Goal: Check status: Check status

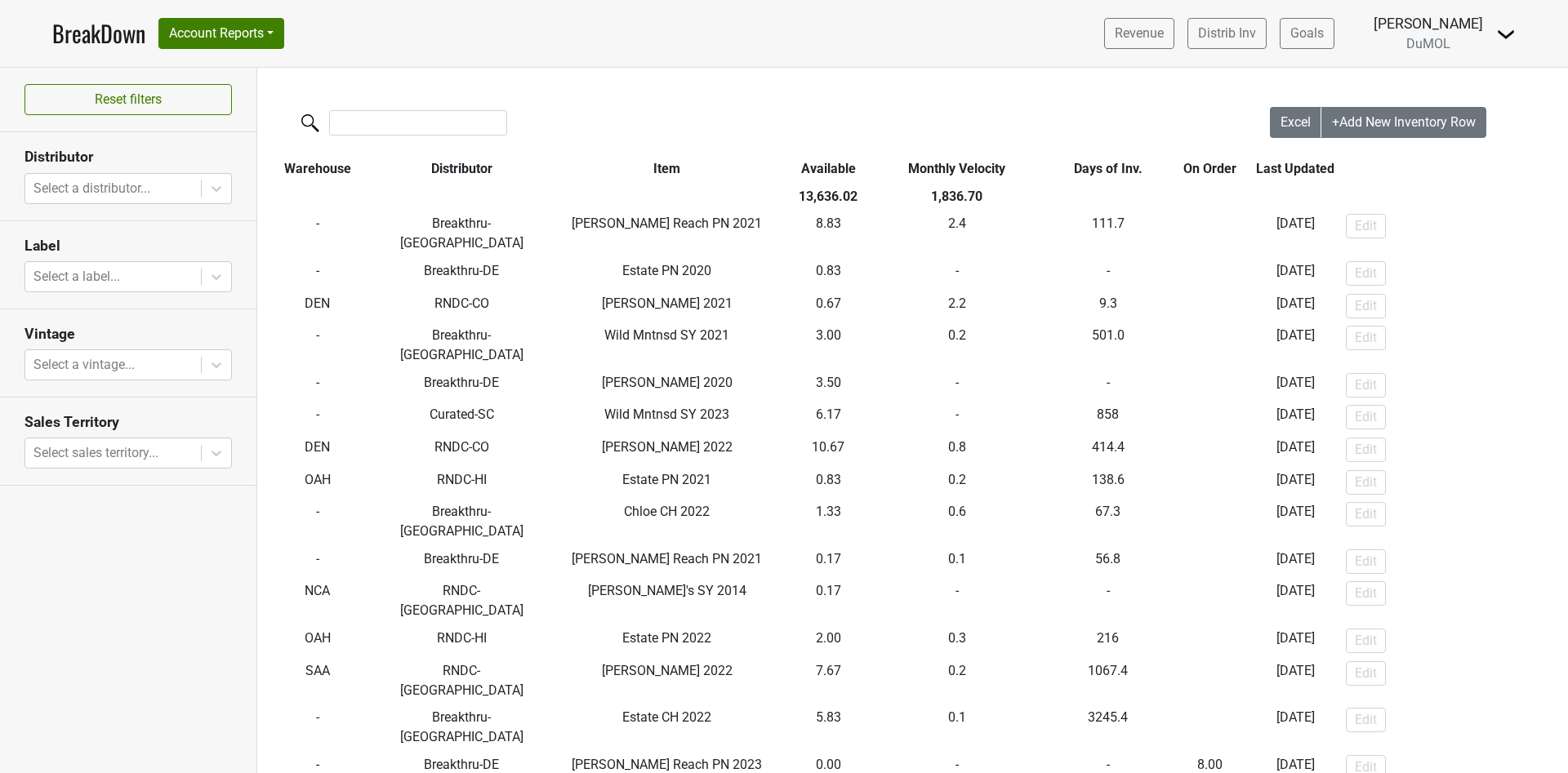
click at [89, 36] on link "BreakDown" at bounding box center [98, 33] width 93 height 34
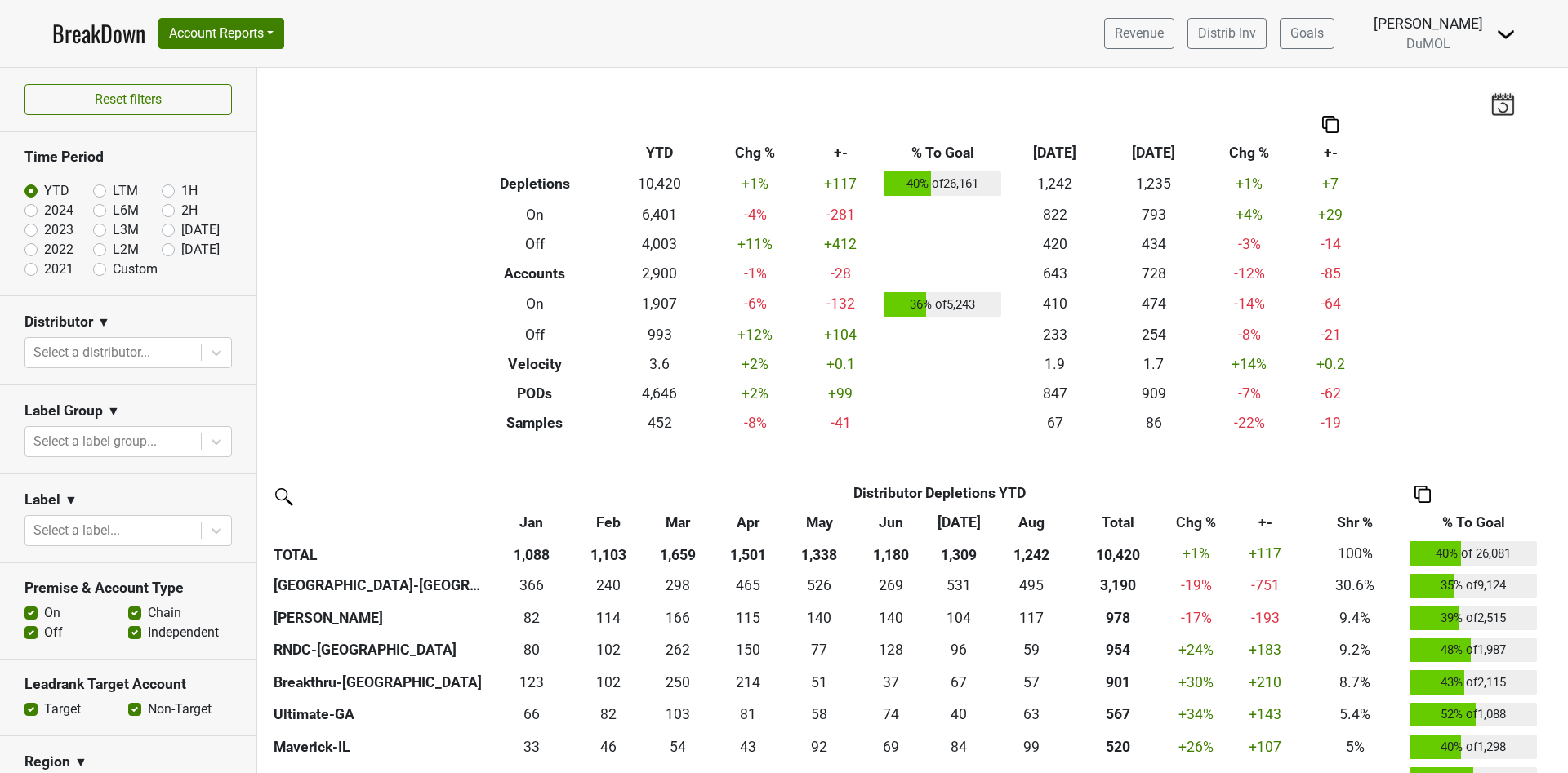
click at [181, 246] on label "[DATE]" at bounding box center [200, 250] width 38 height 20
click at [161, 246] on input "[DATE]" at bounding box center [194, 248] width 65 height 17
radio input "true"
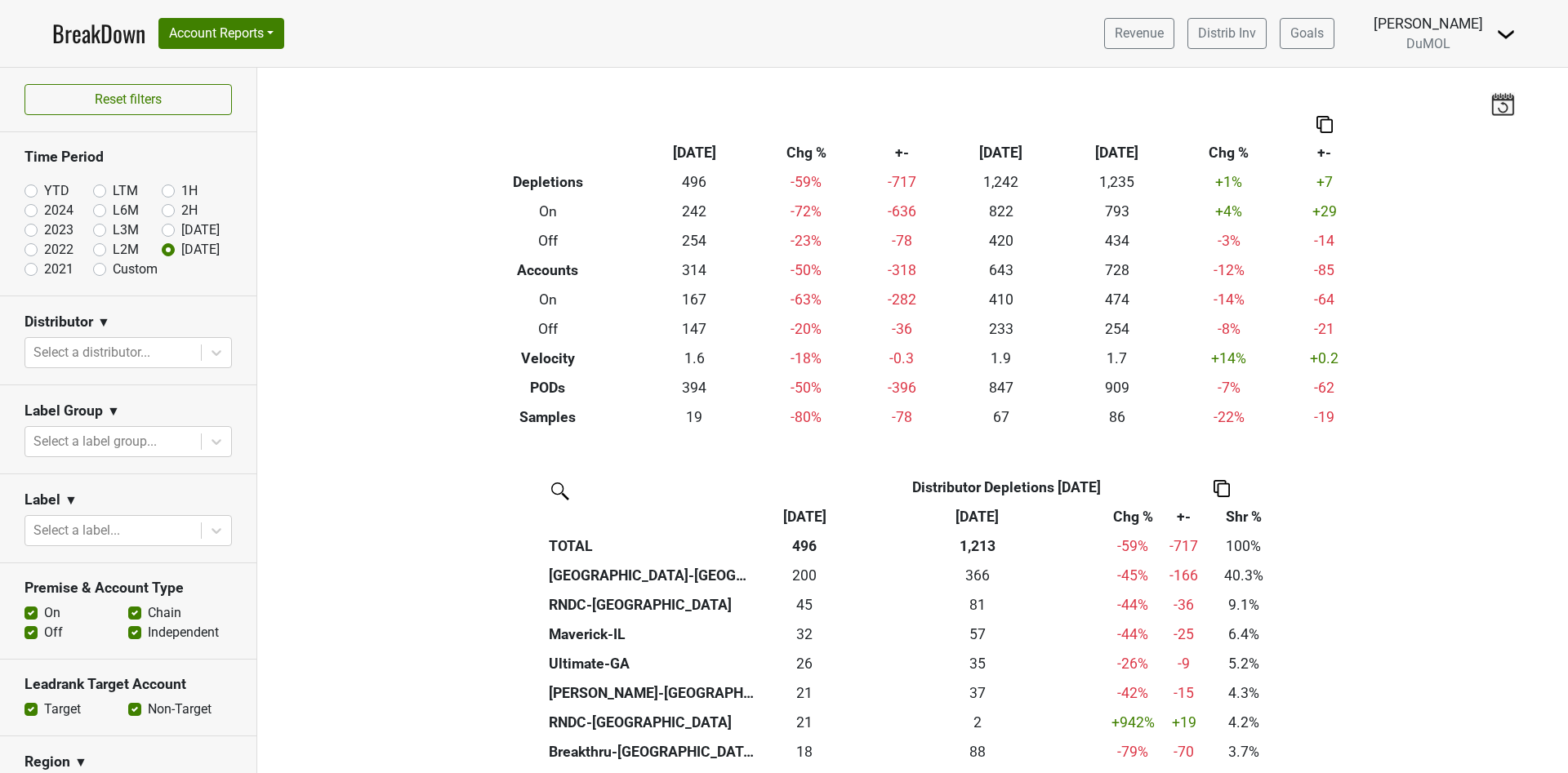
click at [44, 190] on label "YTD" at bounding box center [57, 191] width 26 height 20
click at [31, 190] on input "YTD" at bounding box center [57, 189] width 65 height 17
radio input "true"
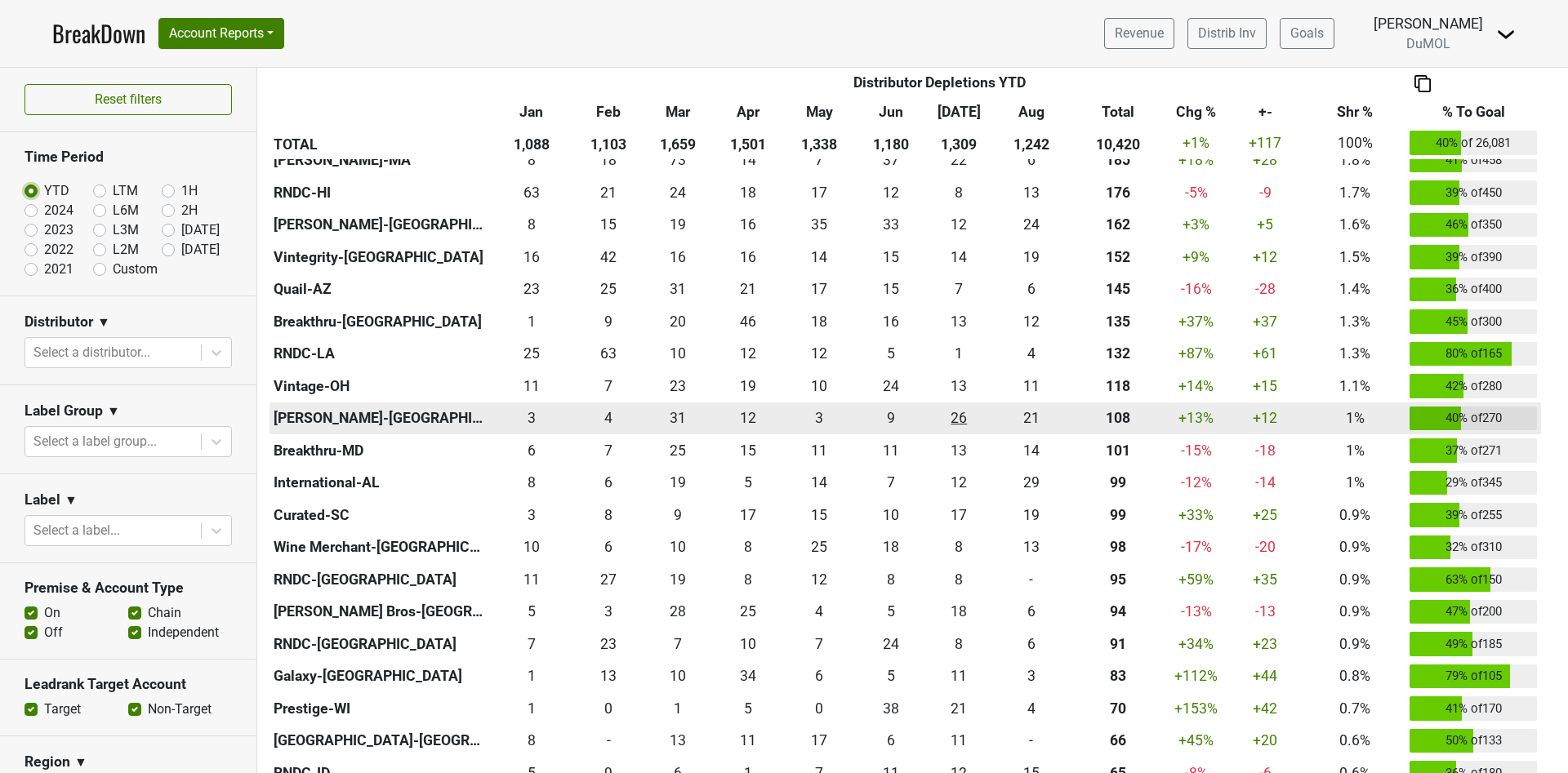
scroll to position [735, 0]
